Goal: Information Seeking & Learning: Learn about a topic

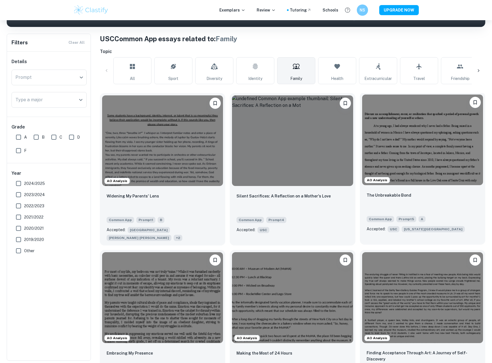
scroll to position [152, 0]
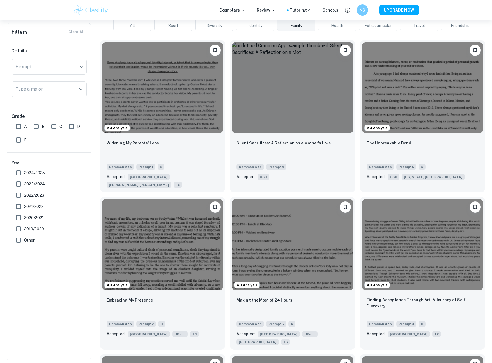
click at [397, 193] on div "AO Analysis Finding Acceptance Through Art: A Journey of Self-Discovery Common …" at bounding box center [421, 271] width 130 height 157
